Goal: Information Seeking & Learning: Learn about a topic

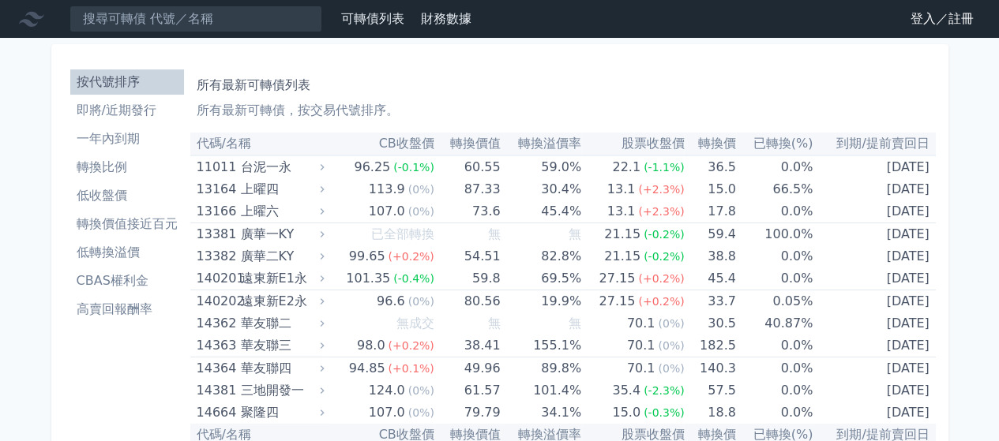
click at [184, 101] on li "即將/近期發行" at bounding box center [127, 110] width 114 height 19
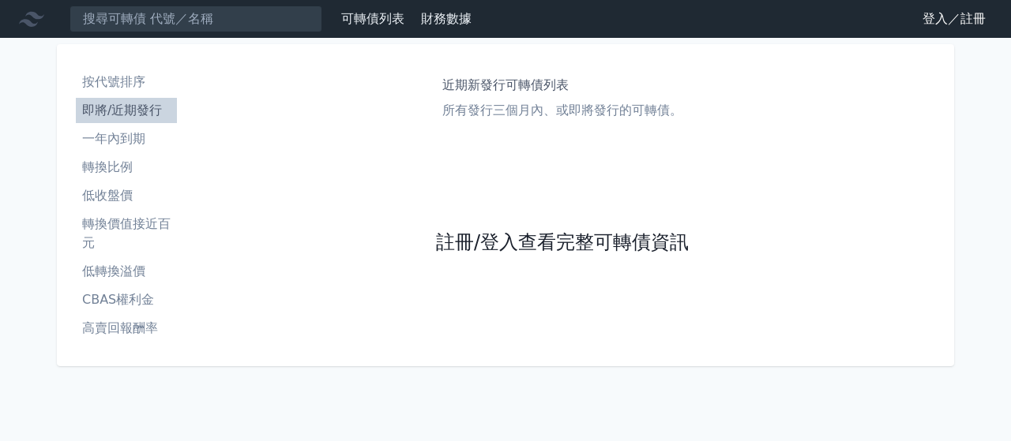
click at [494, 231] on link "註冊/登入查看完整可轉債資訊" at bounding box center [562, 243] width 253 height 25
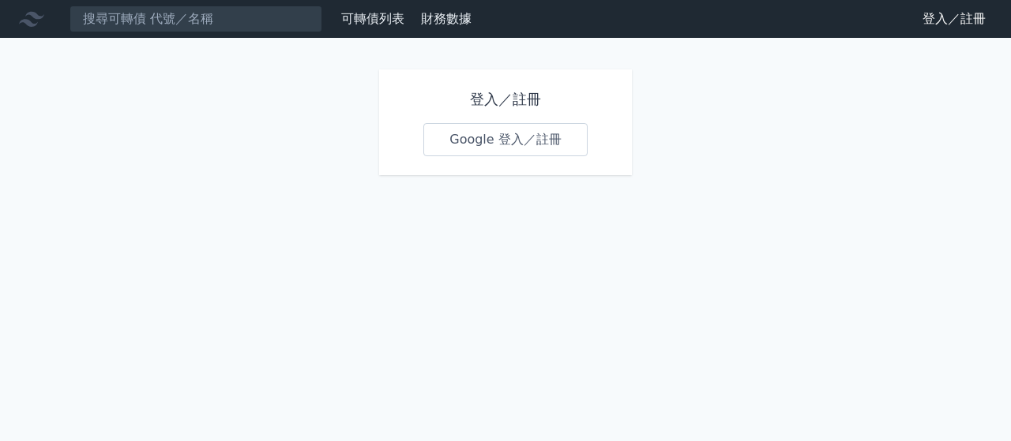
click at [508, 123] on link "Google 登入／註冊" at bounding box center [505, 139] width 164 height 33
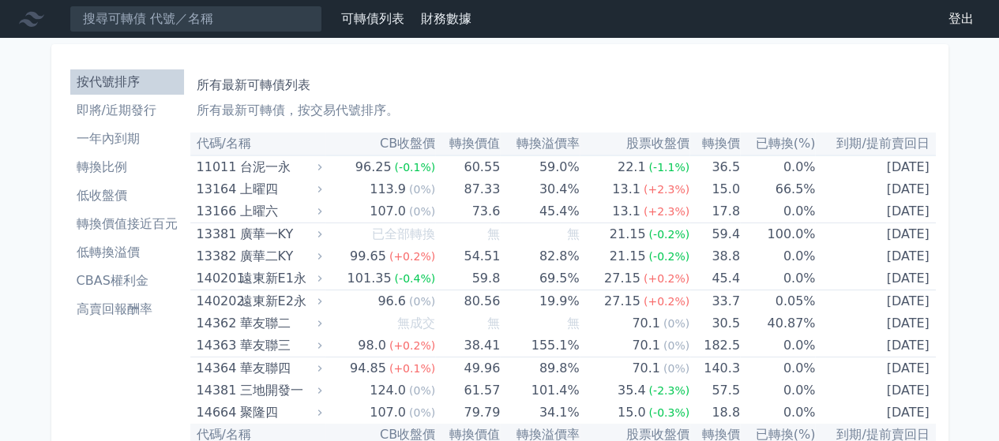
click at [184, 101] on li "即將/近期發行" at bounding box center [127, 110] width 114 height 19
